Goal: Transaction & Acquisition: Purchase product/service

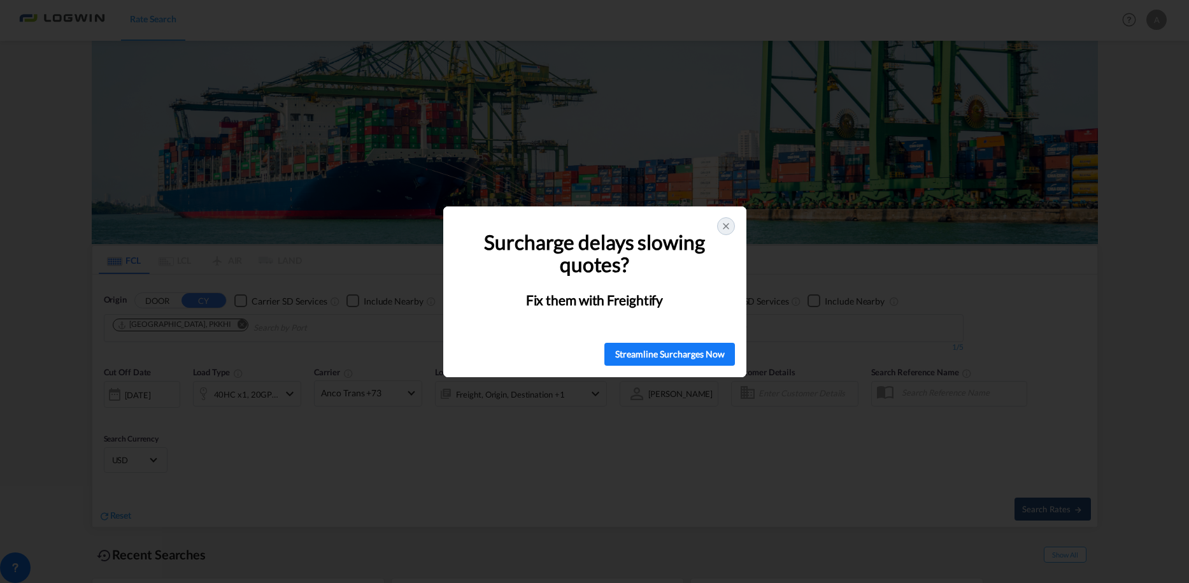
click at [726, 227] on icon at bounding box center [726, 226] width 10 height 10
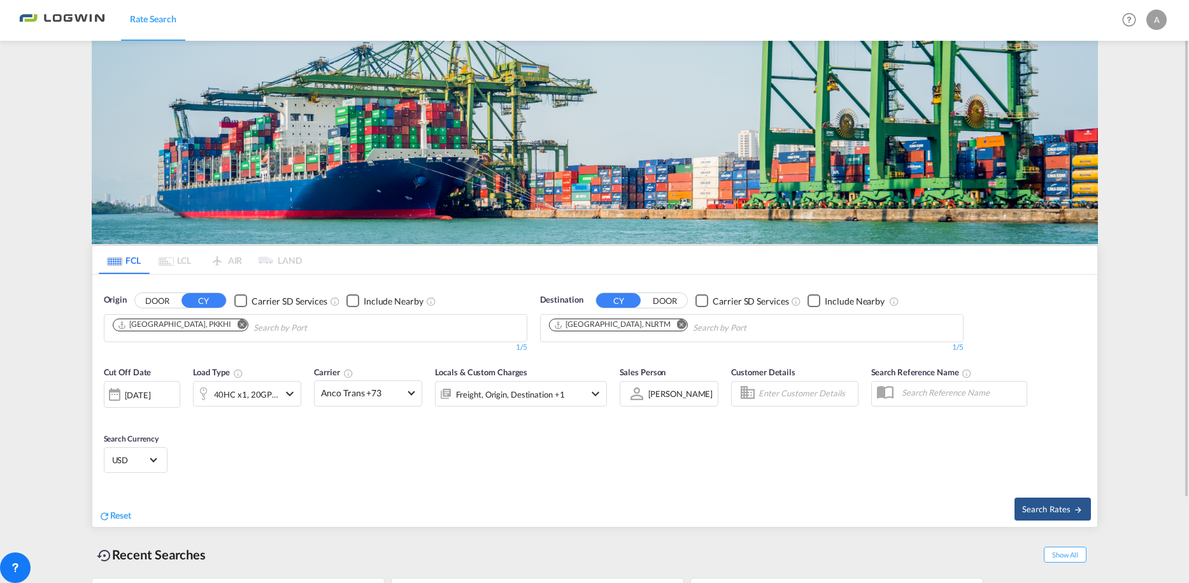
click at [237, 325] on md-icon "Remove" at bounding box center [242, 325] width 10 height 10
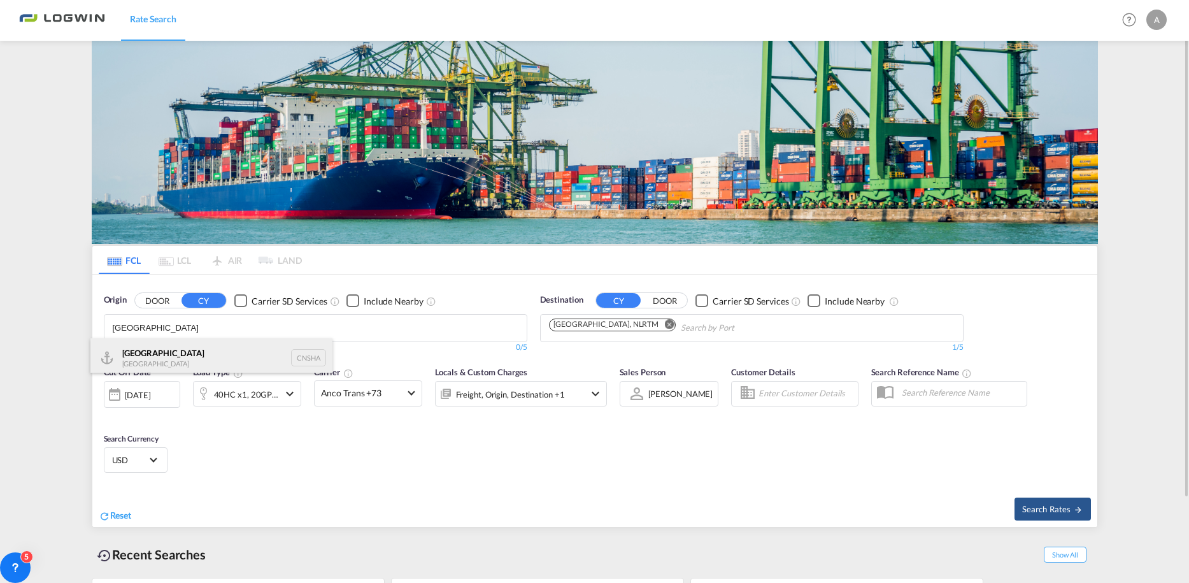
type input "[GEOGRAPHIC_DATA]"
click at [144, 355] on div "Shanghai [GEOGRAPHIC_DATA] CNSHA" at bounding box center [211, 357] width 242 height 38
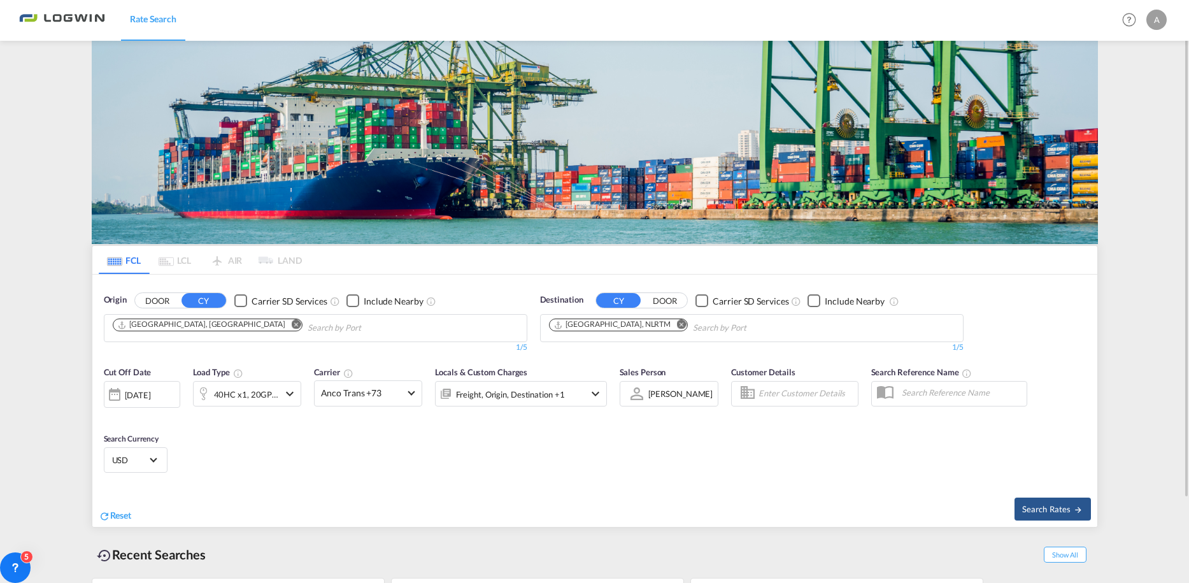
click at [676, 323] on md-icon "Remove" at bounding box center [681, 325] width 10 height 10
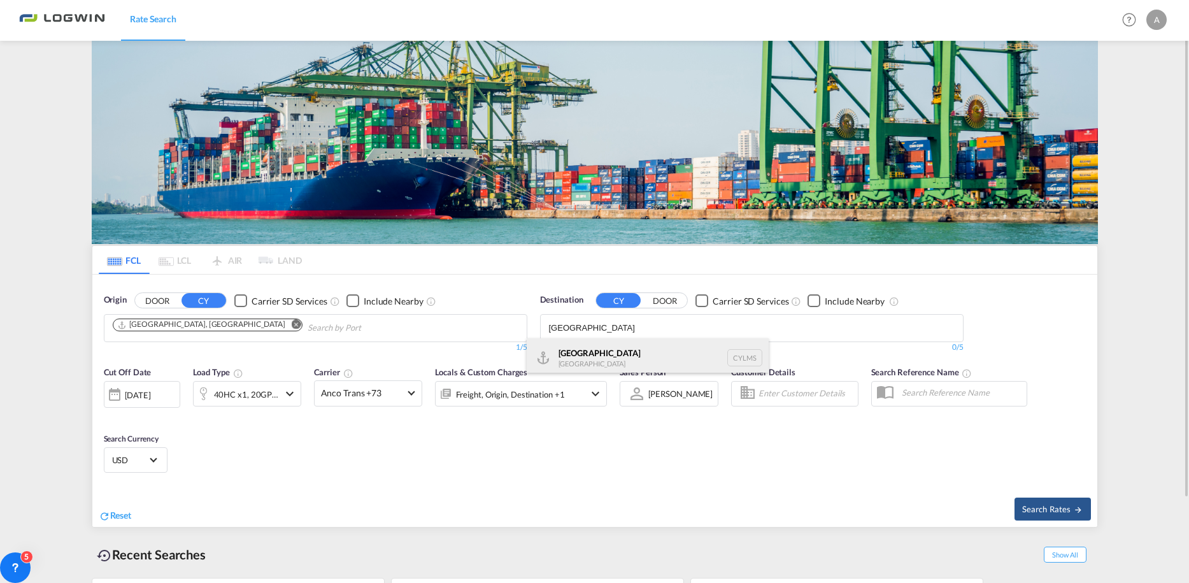
type input "[GEOGRAPHIC_DATA]"
click at [575, 361] on div "[GEOGRAPHIC_DATA] [GEOGRAPHIC_DATA] CYLMS" at bounding box center [648, 357] width 242 height 38
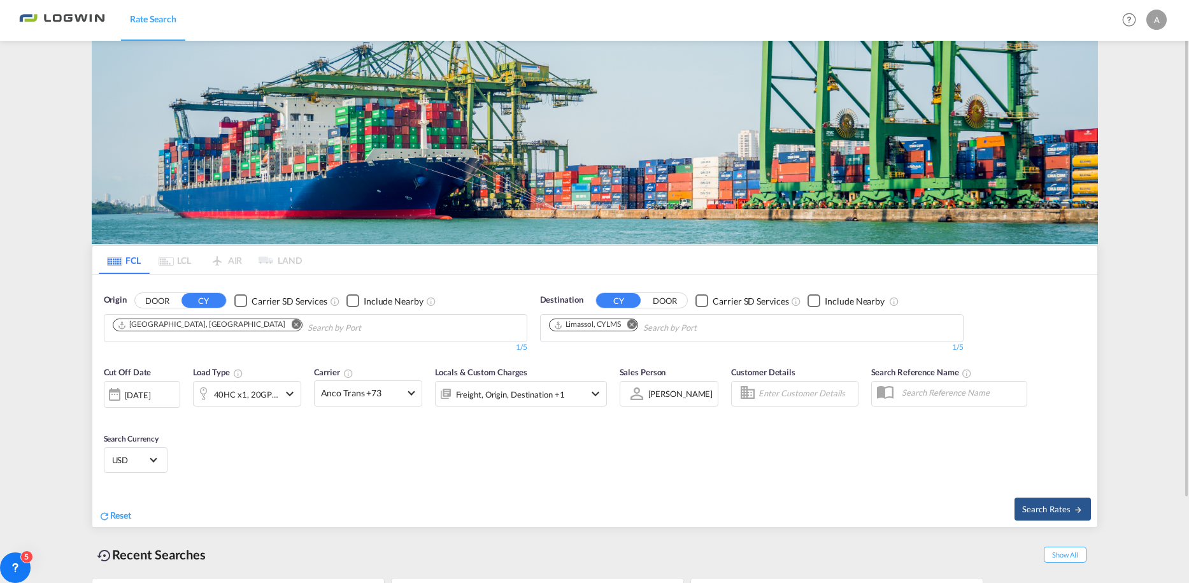
click at [291, 393] on md-icon "icon-chevron-down" at bounding box center [289, 393] width 15 height 15
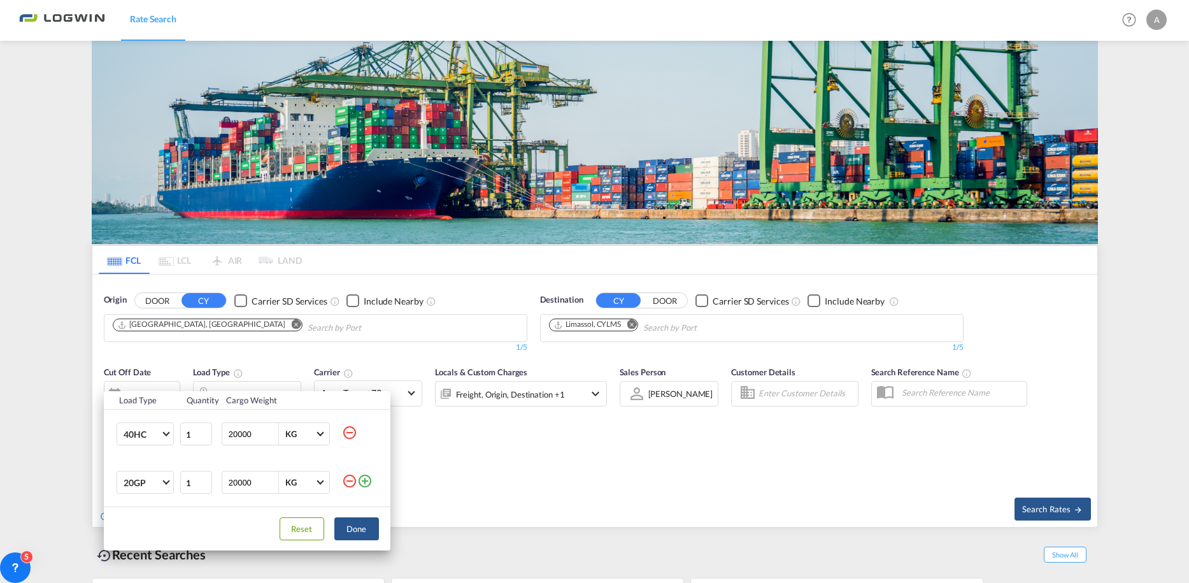
click at [348, 480] on md-icon "icon-minus-circle-outline" at bounding box center [349, 480] width 15 height 15
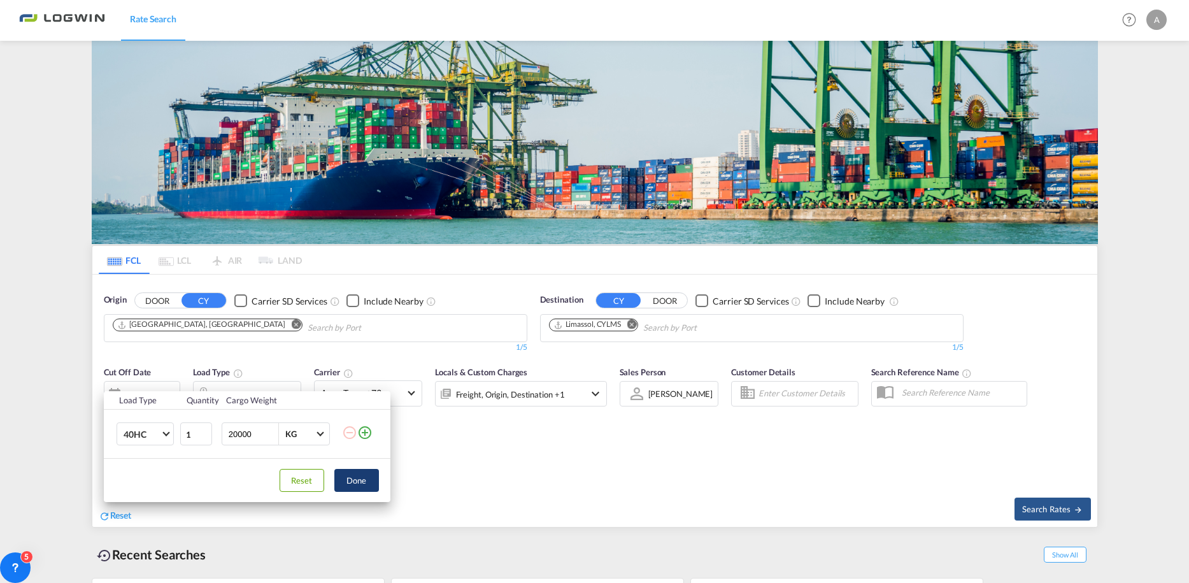
click at [351, 478] on button "Done" at bounding box center [356, 480] width 45 height 23
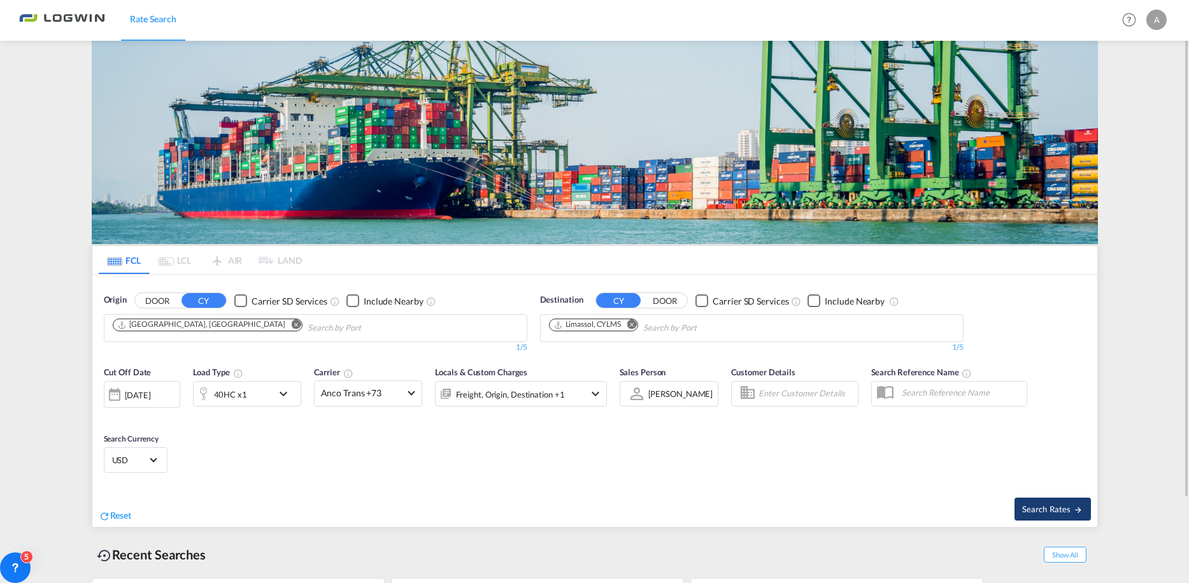
click at [1025, 507] on span "Search Rates" at bounding box center [1052, 509] width 61 height 10
type input "CNSHA to CYLMS / [DATE]"
